Goal: Task Accomplishment & Management: Complete application form

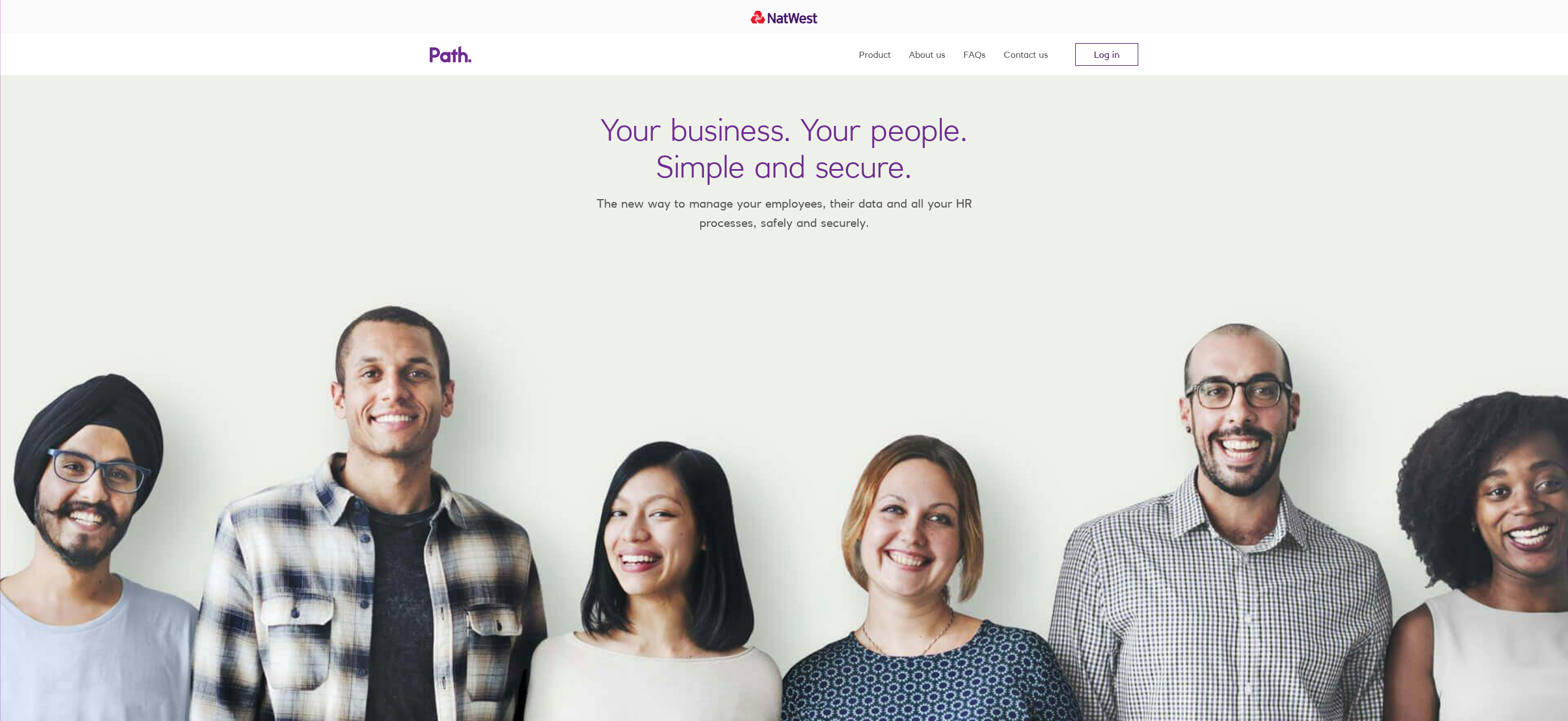
click at [1102, 56] on link "Log in" at bounding box center [1107, 54] width 63 height 23
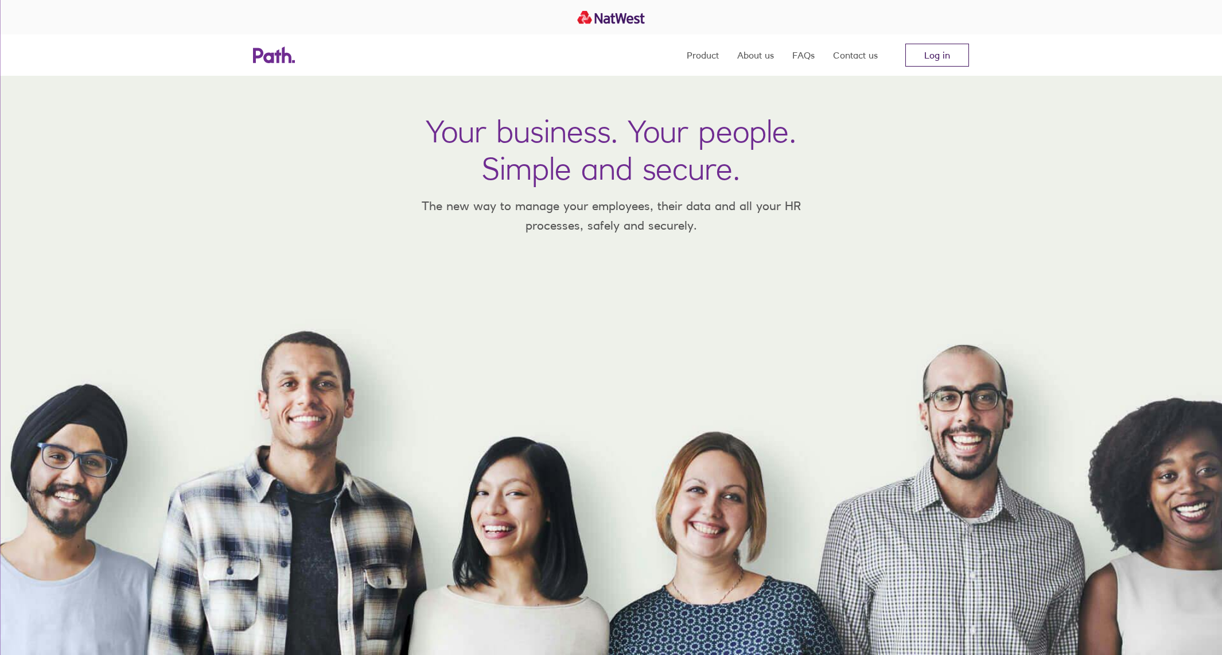
click at [929, 52] on link "Log in" at bounding box center [937, 55] width 64 height 23
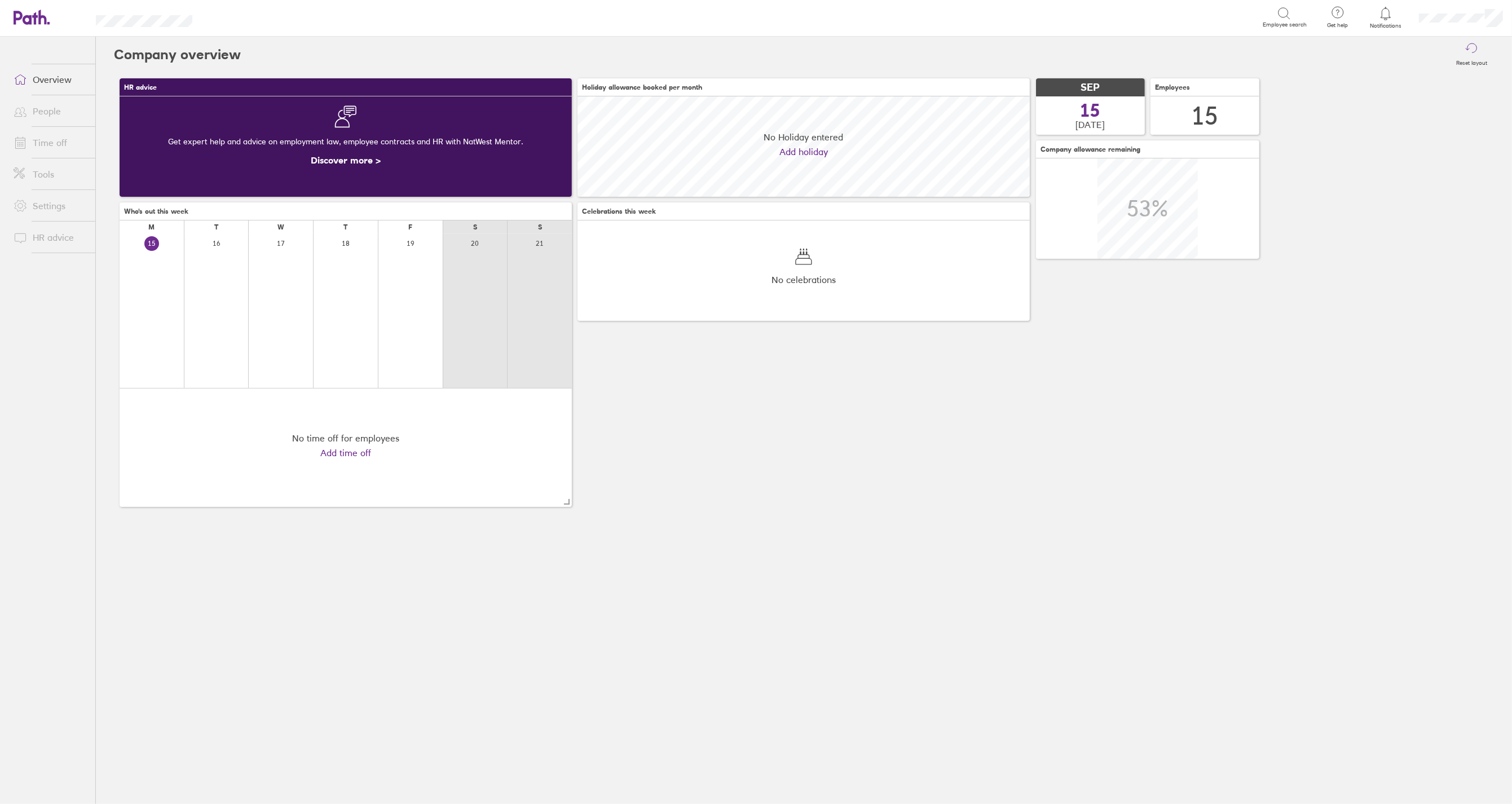
scroll to position [100, 452]
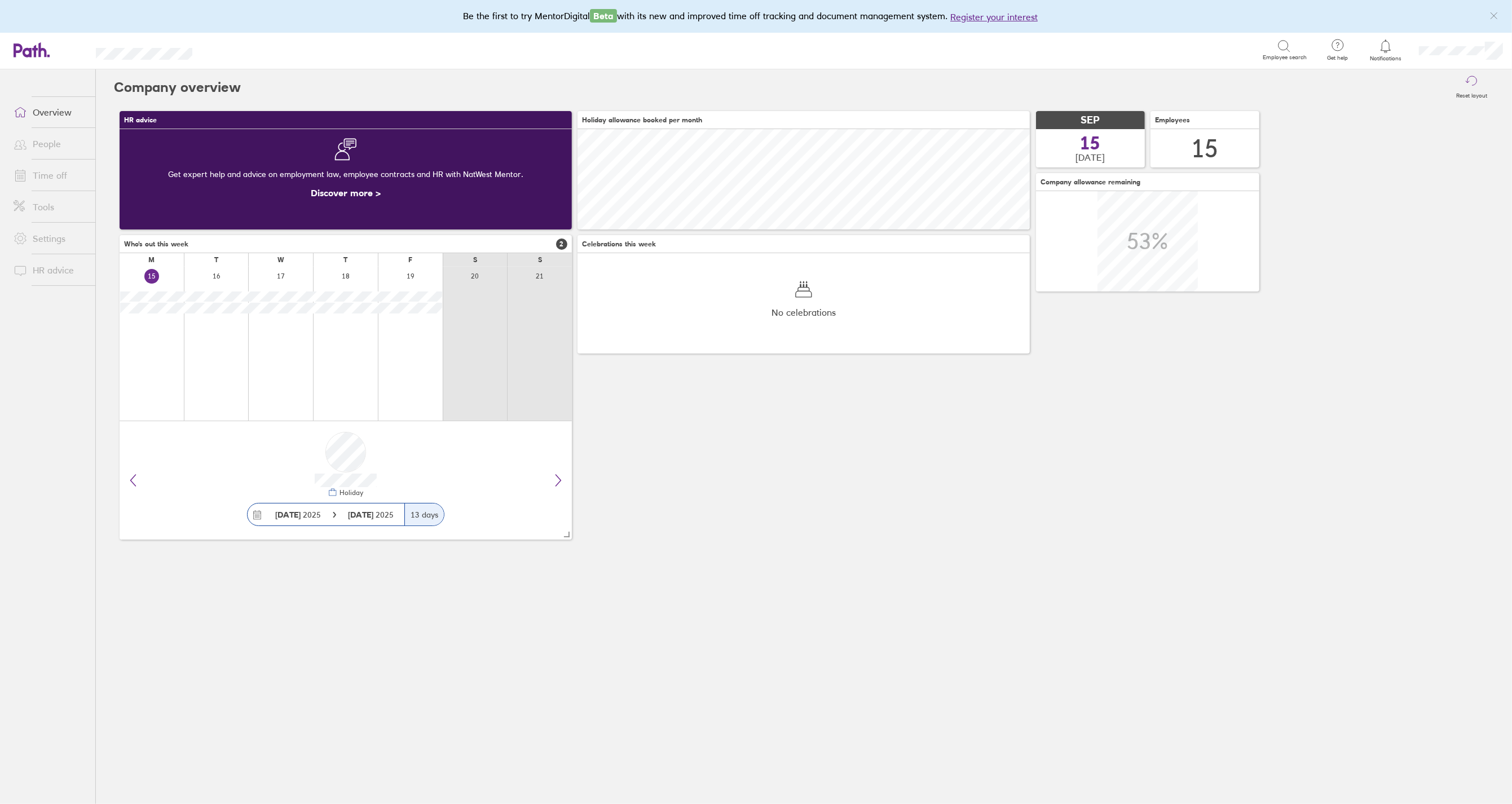
click at [58, 173] on link "Time off" at bounding box center [50, 175] width 90 height 23
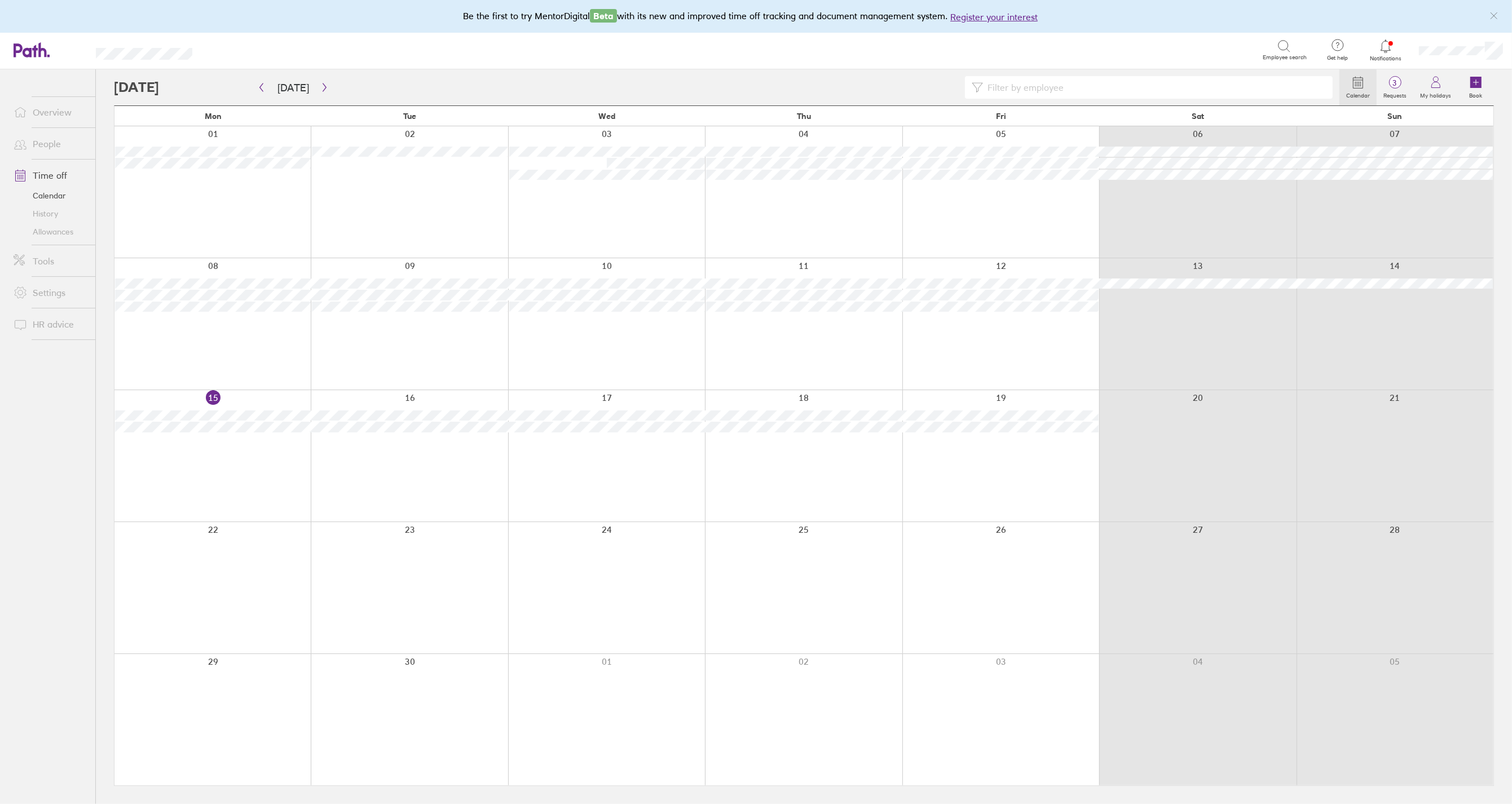
click at [51, 141] on link "People" at bounding box center [50, 144] width 90 height 23
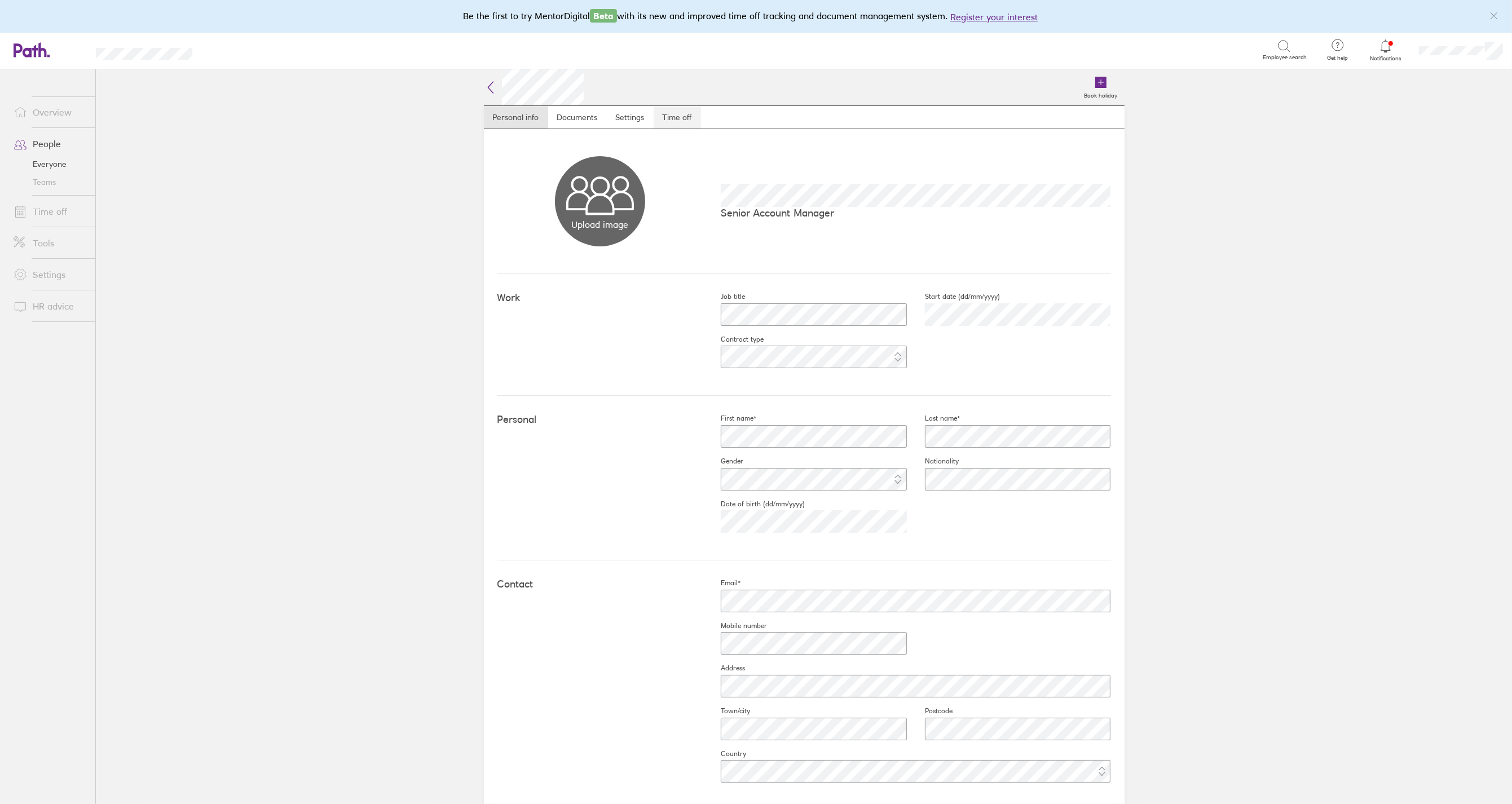
click at [665, 113] on link "Time off" at bounding box center [677, 117] width 47 height 23
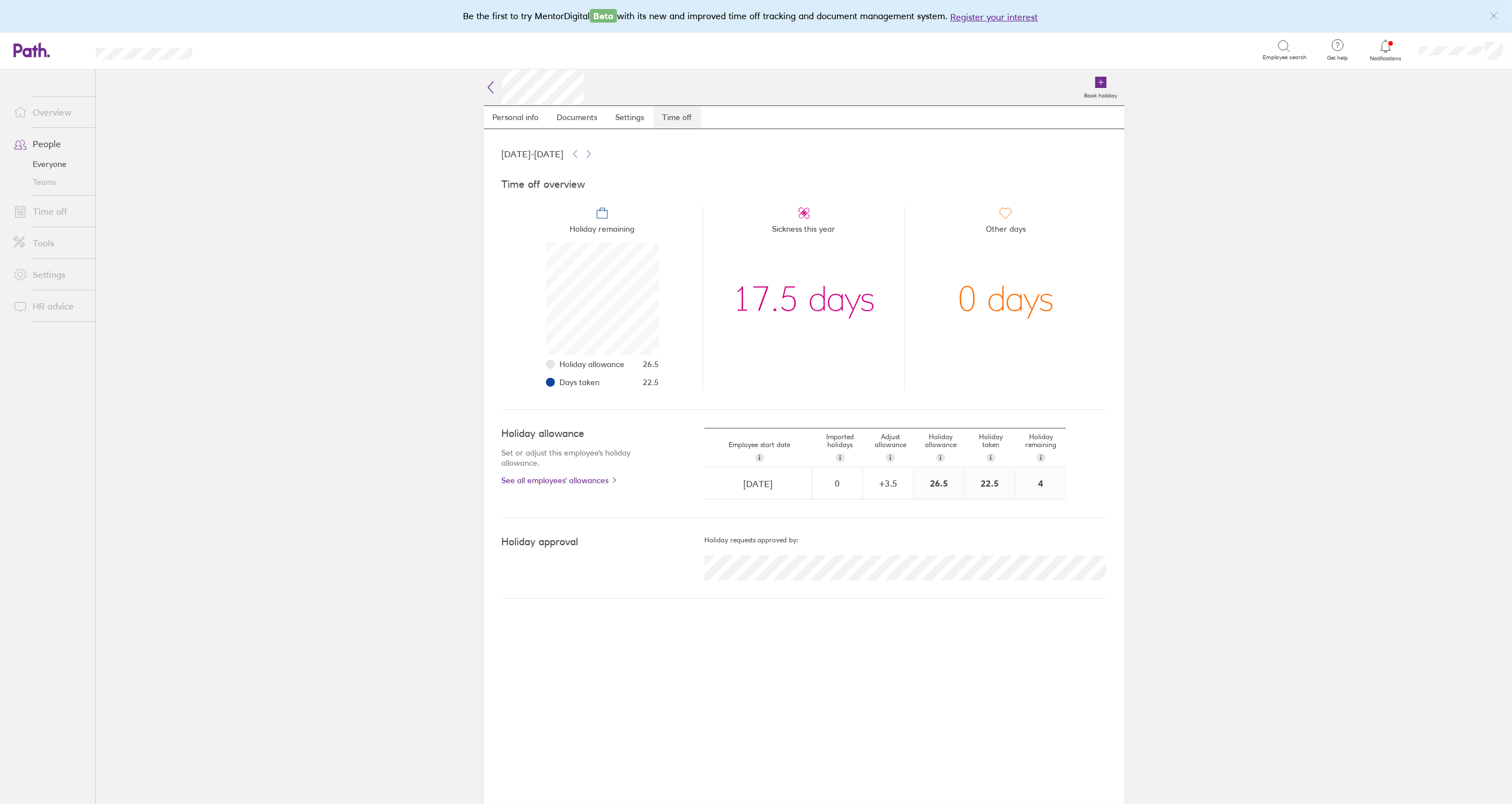
scroll to position [113, 113]
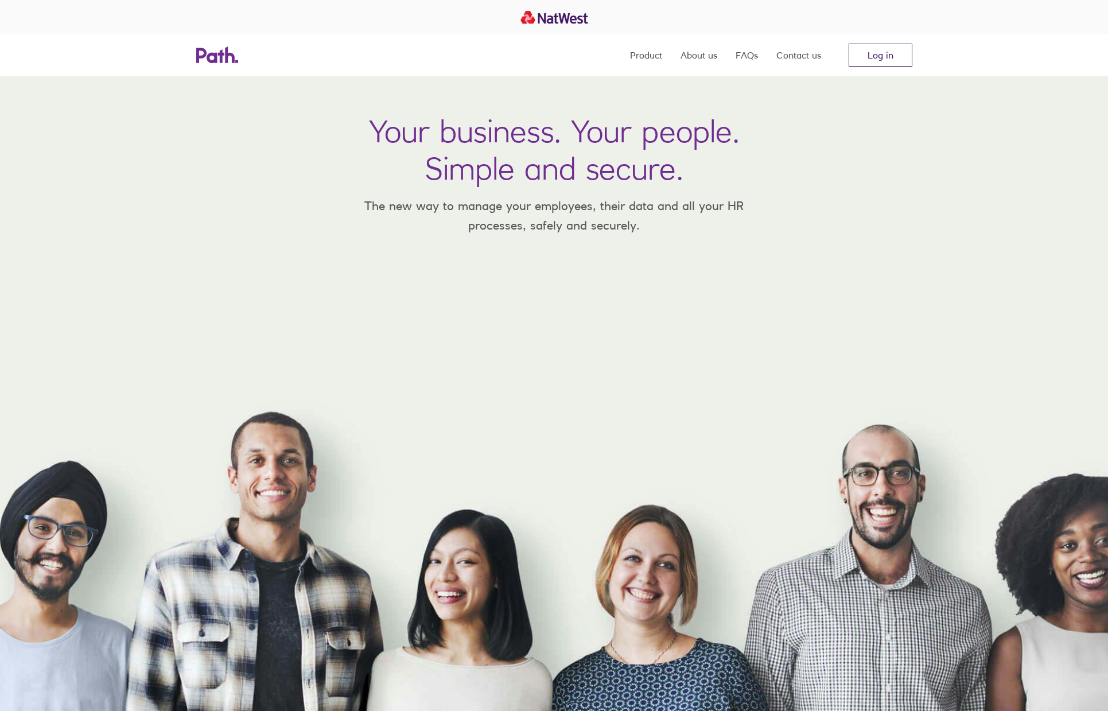
click at [873, 55] on link "Log in" at bounding box center [881, 55] width 64 height 23
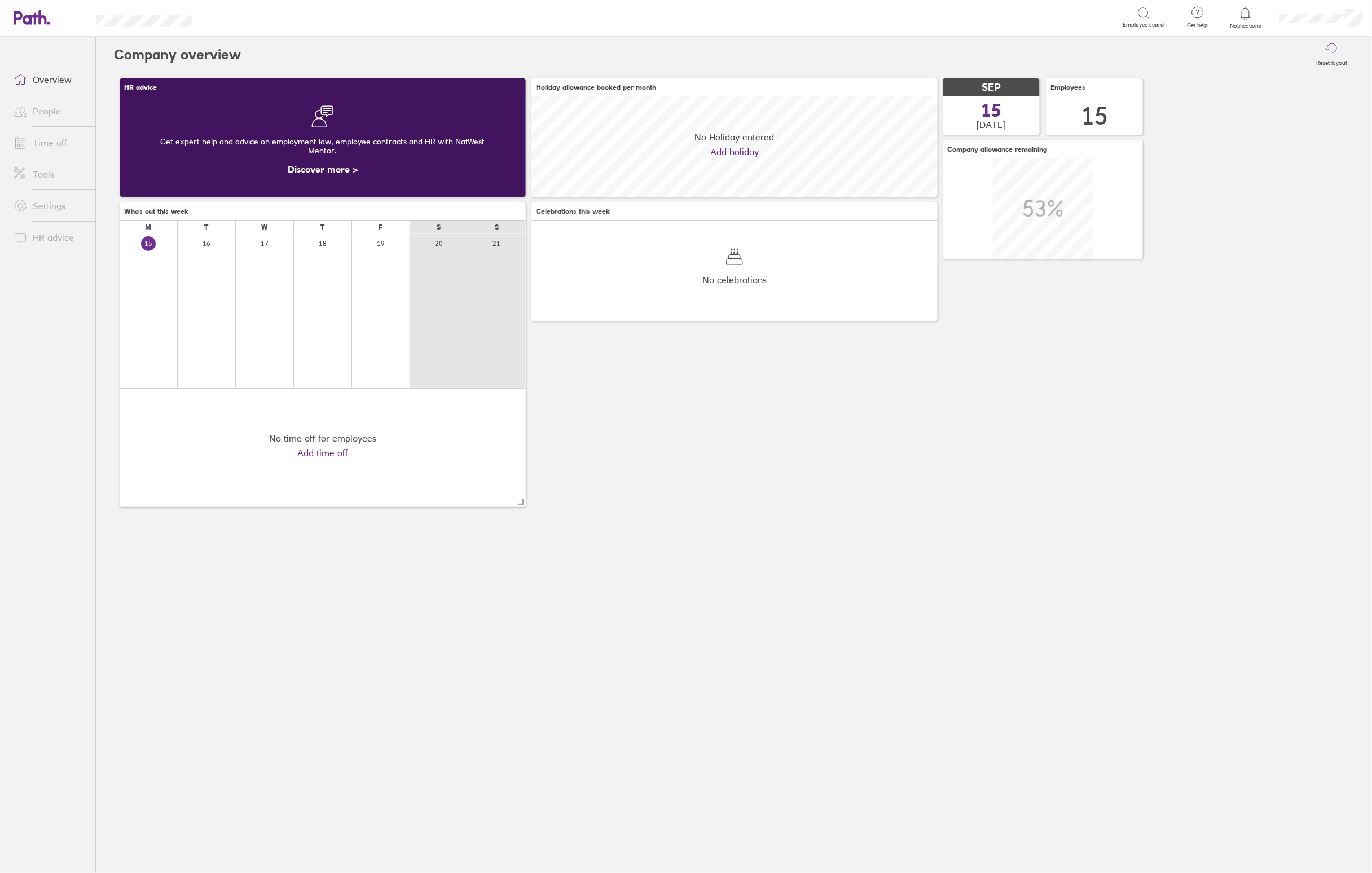
scroll to position [100, 406]
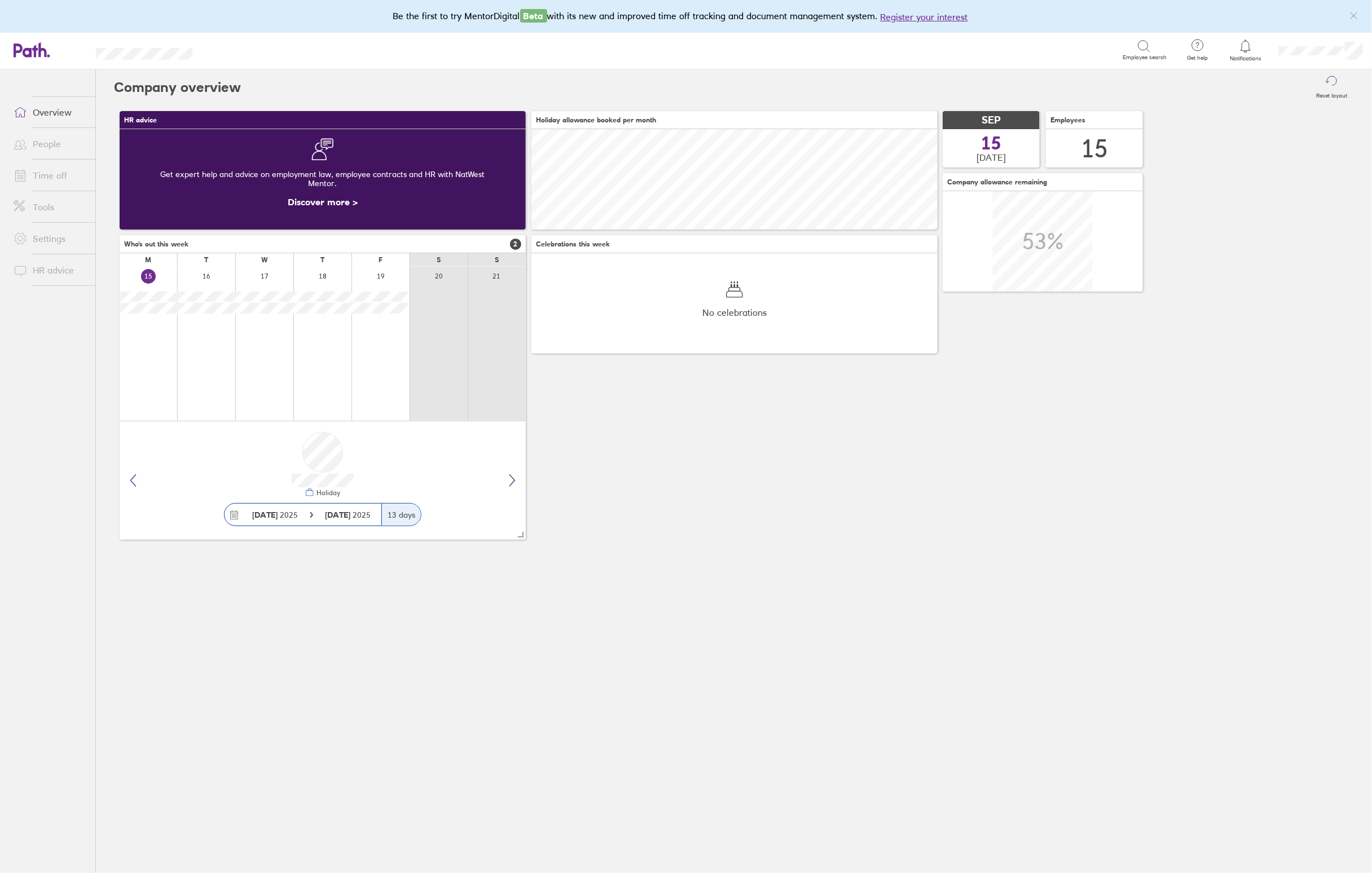
click at [47, 170] on link "Time off" at bounding box center [50, 175] width 90 height 23
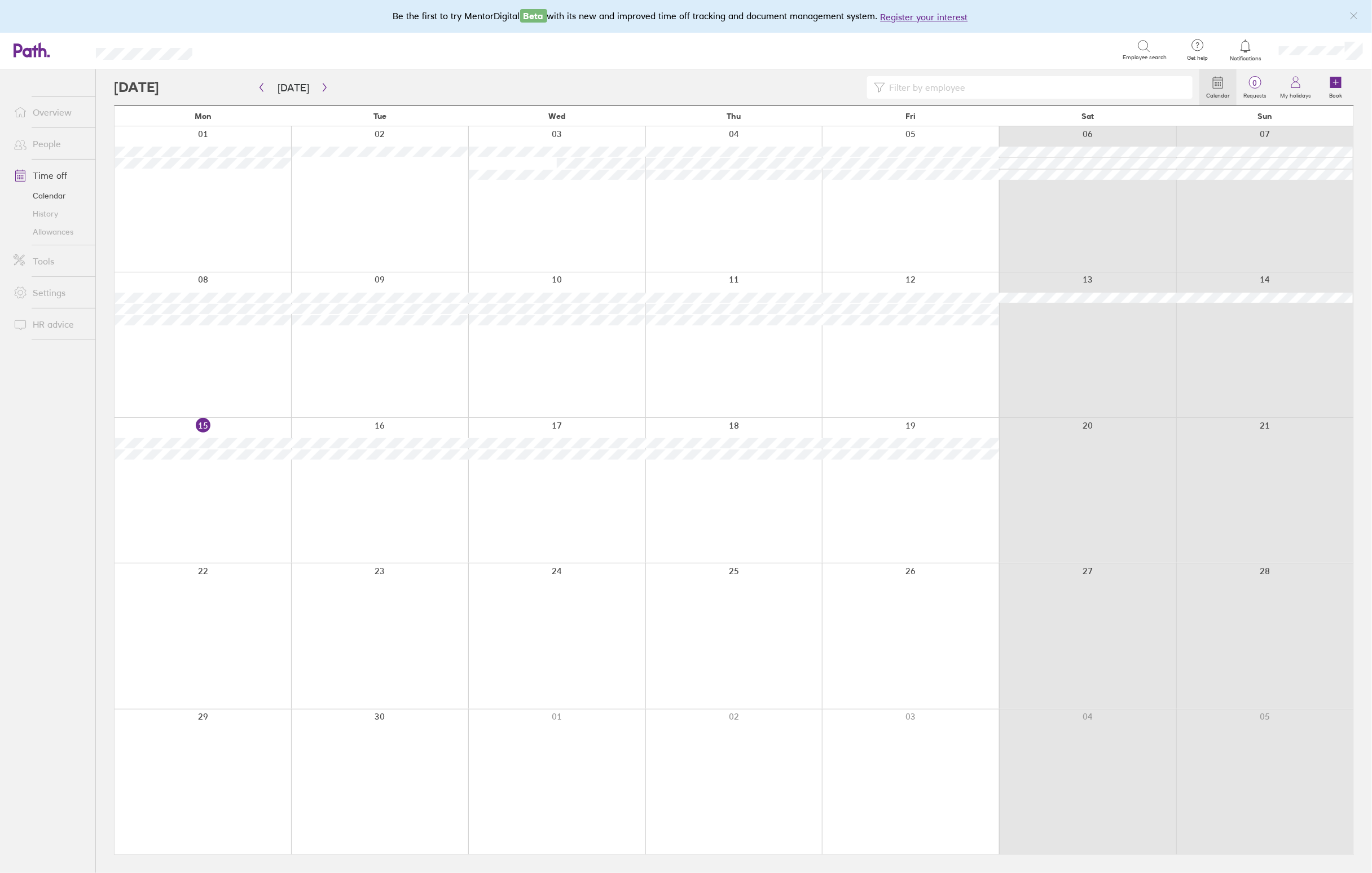
click at [229, 492] on div at bounding box center [203, 490] width 177 height 145
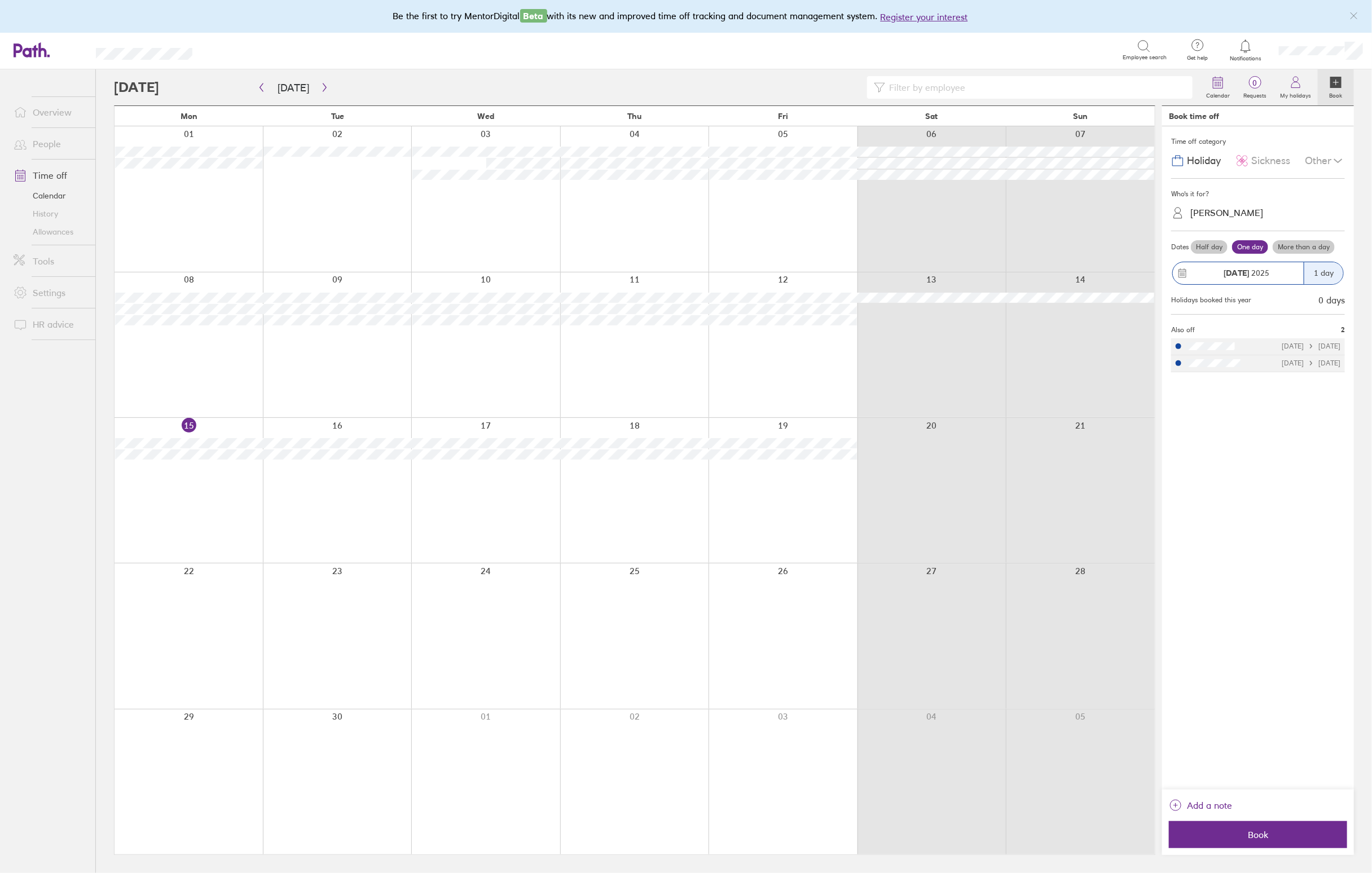
click at [1296, 251] on label "More than a day" at bounding box center [1303, 247] width 62 height 14
click at [0, 0] on input "More than a day" at bounding box center [0, 0] width 0 height 0
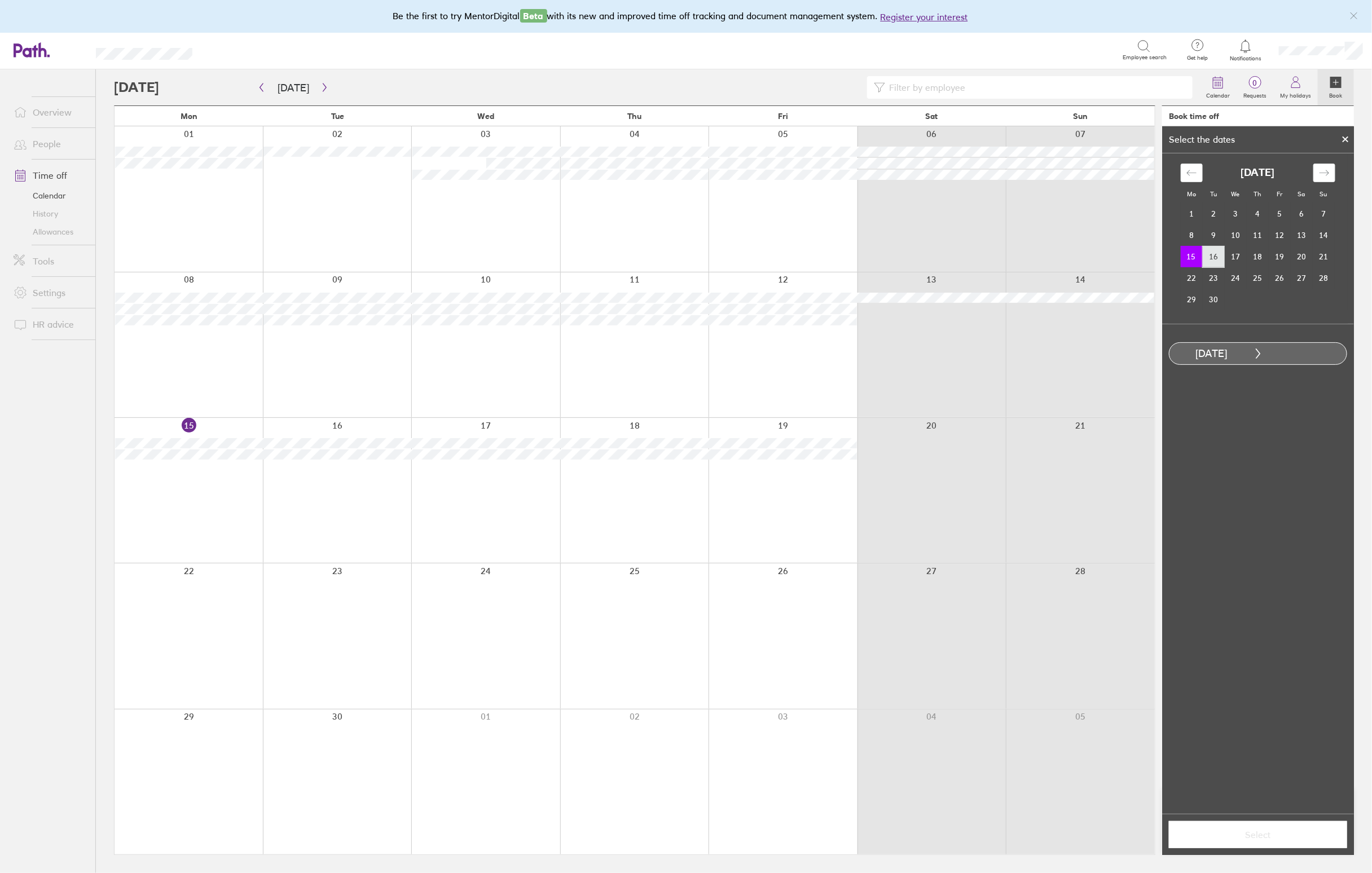
click at [1214, 257] on td "16" at bounding box center [1214, 257] width 22 height 22
click at [1241, 840] on span "Select" at bounding box center [1258, 835] width 162 height 10
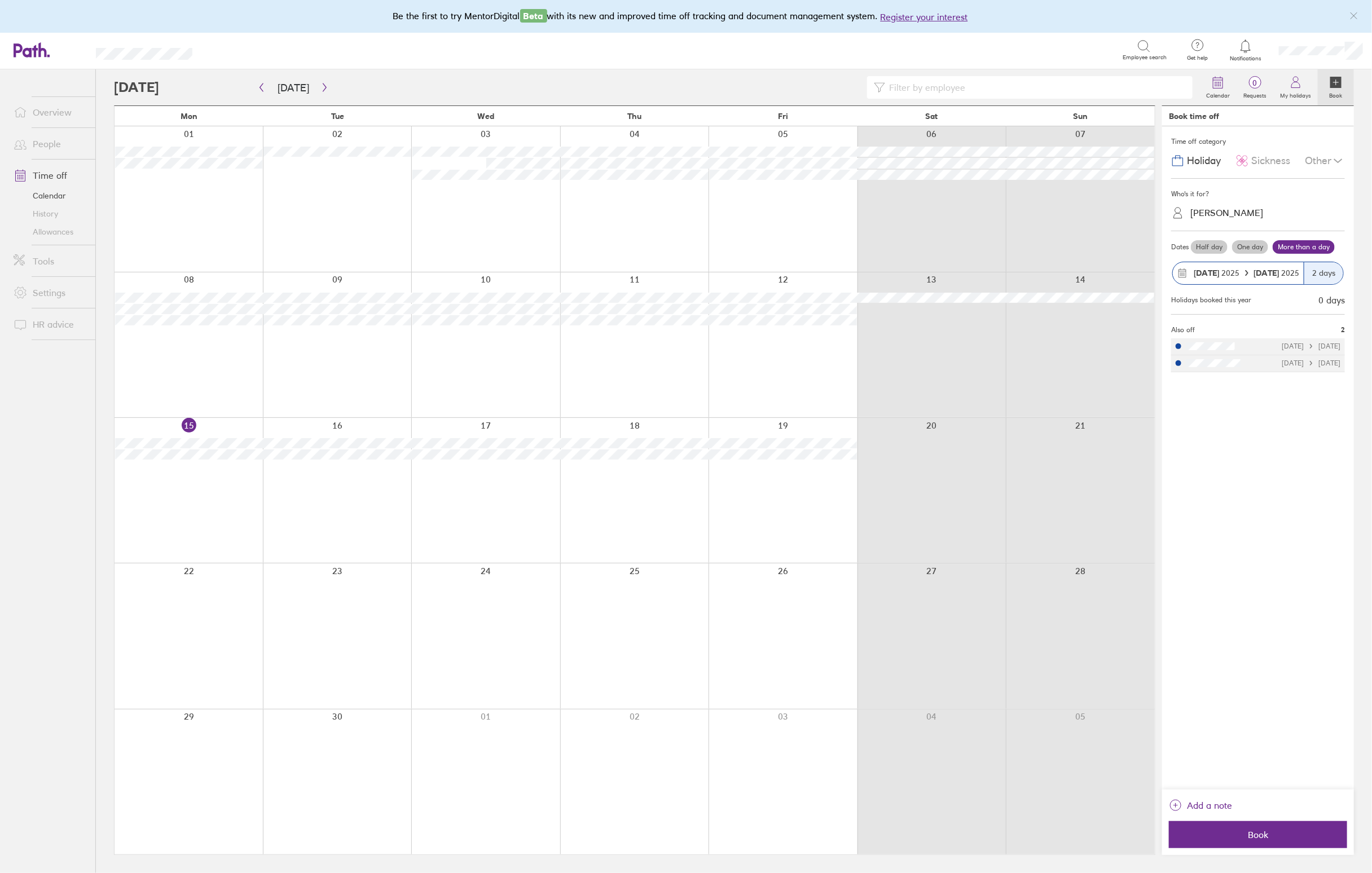
click at [1264, 158] on span "Sickness" at bounding box center [1272, 161] width 39 height 12
click at [1238, 211] on div "[PERSON_NAME]" at bounding box center [1227, 212] width 73 height 11
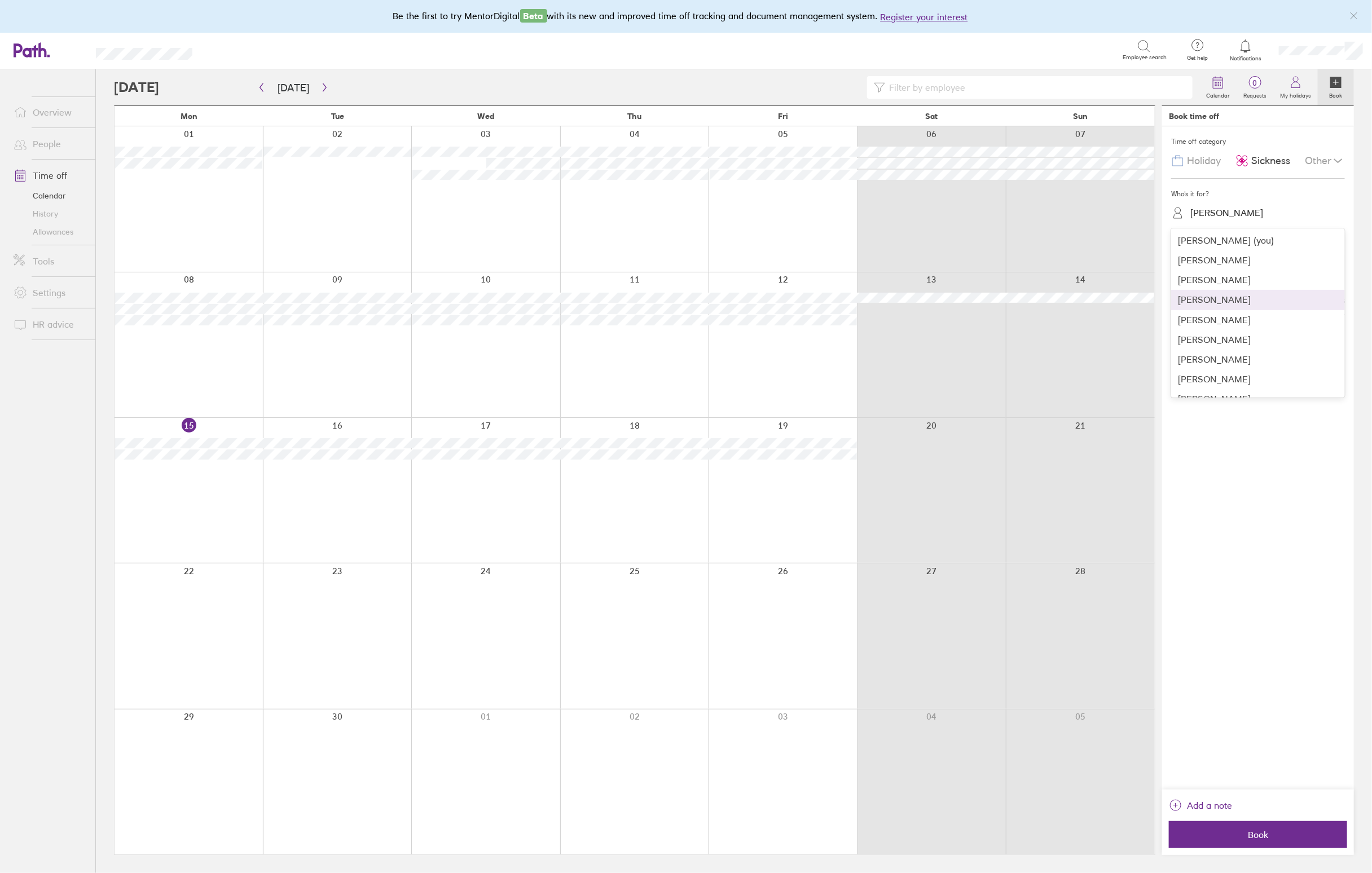
click at [1216, 297] on div "[PERSON_NAME]" at bounding box center [1258, 300] width 174 height 20
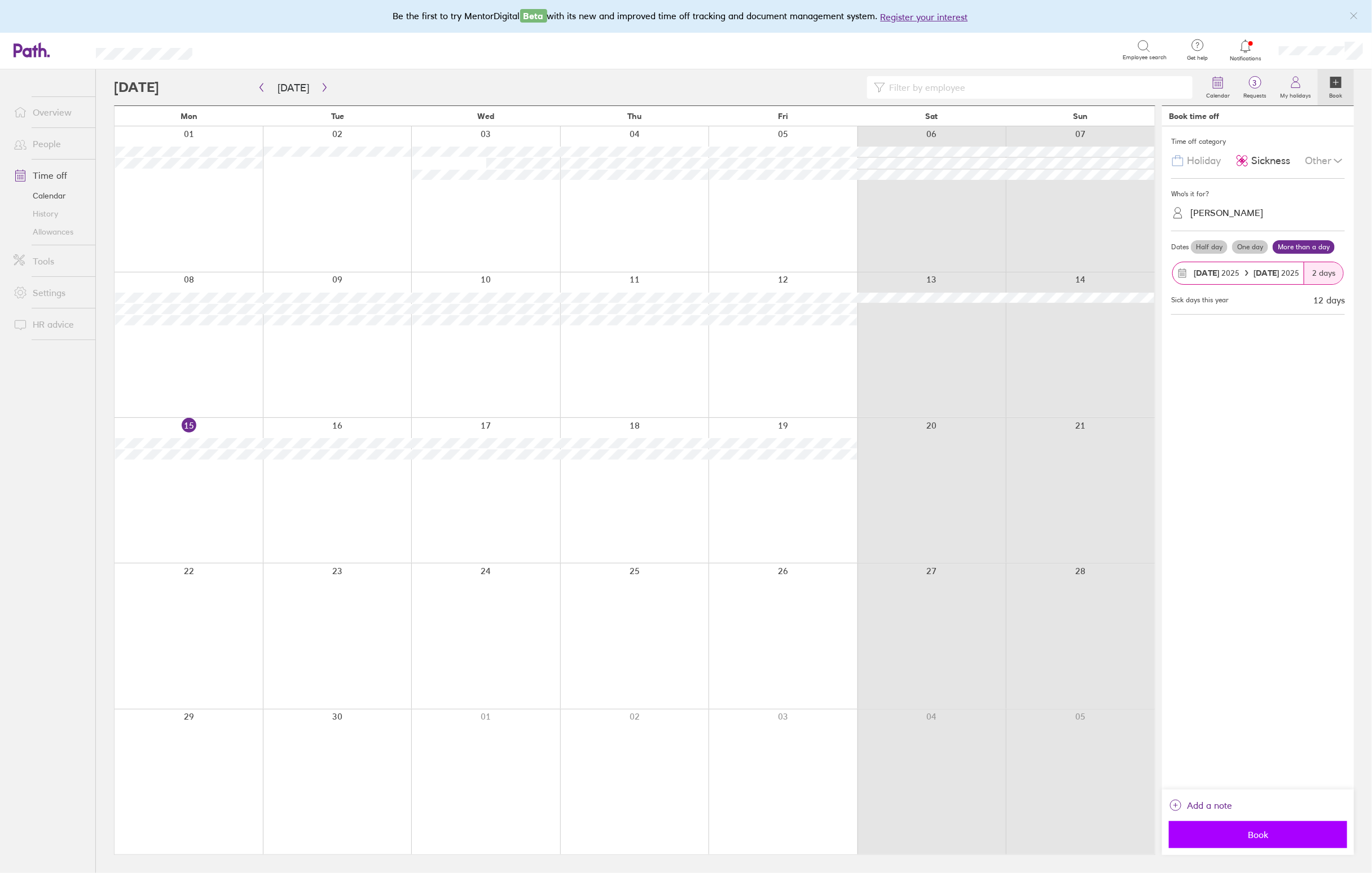
click at [1279, 828] on button "Book" at bounding box center [1258, 835] width 178 height 28
